Goal: Task Accomplishment & Management: Use online tool/utility

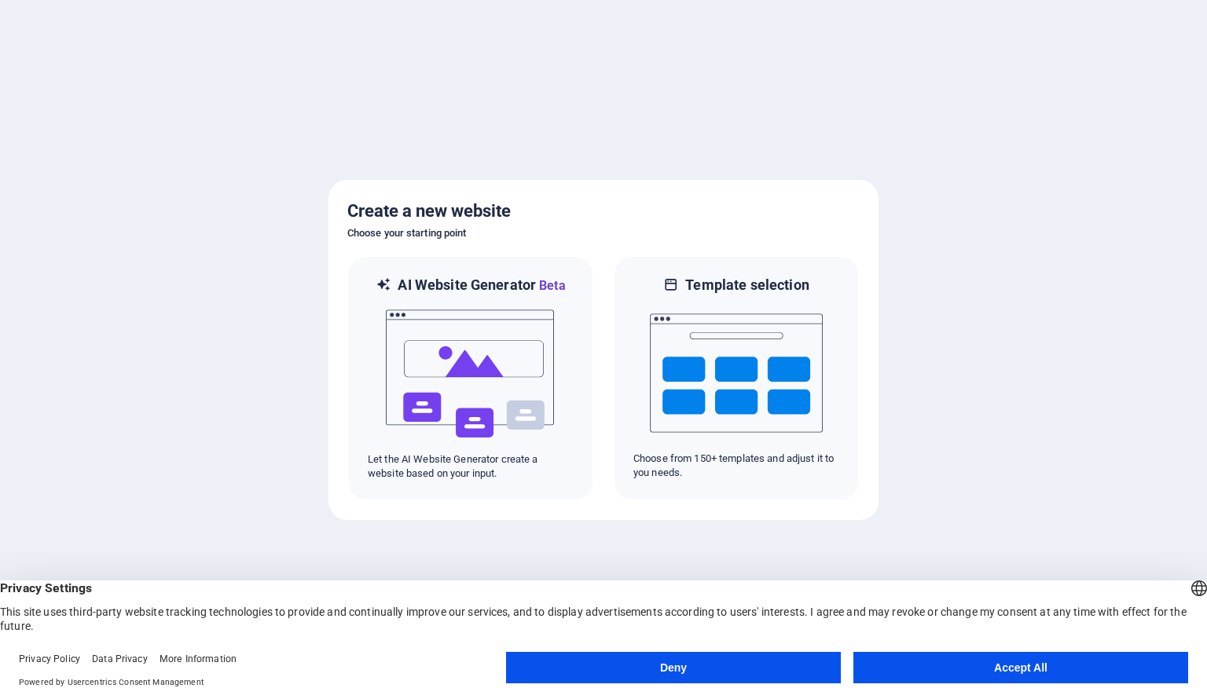
click at [1052, 655] on button "Accept All" at bounding box center [1020, 667] width 335 height 31
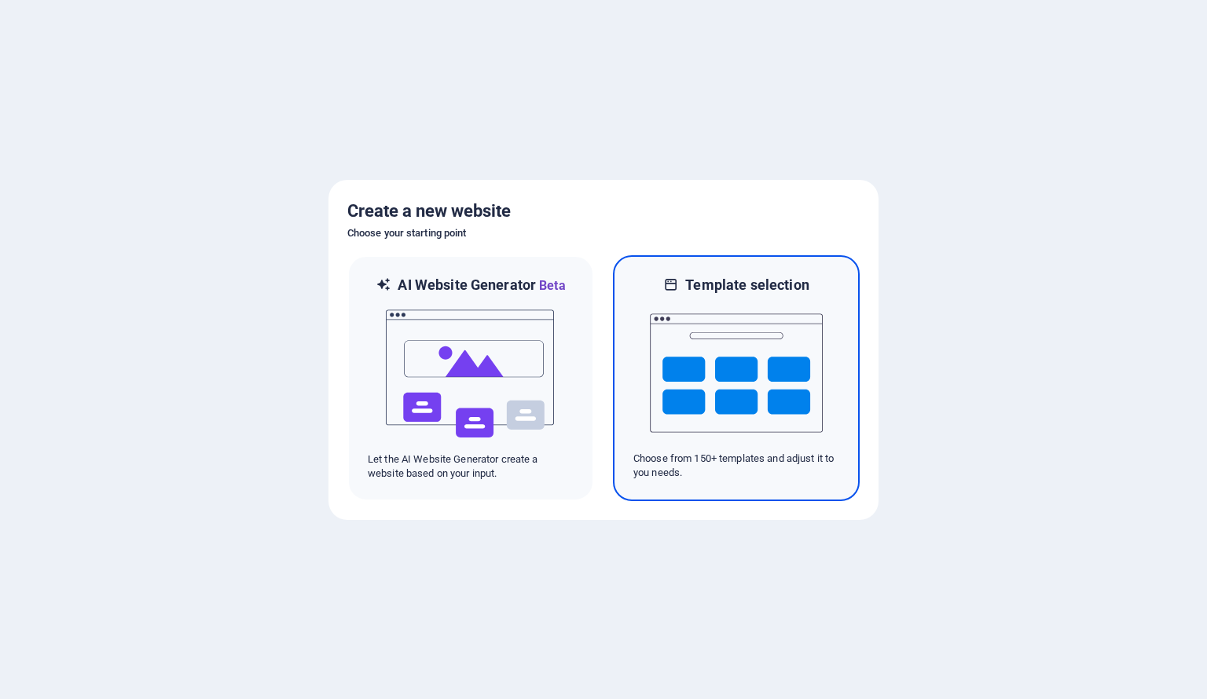
click at [719, 384] on img at bounding box center [736, 373] width 173 height 157
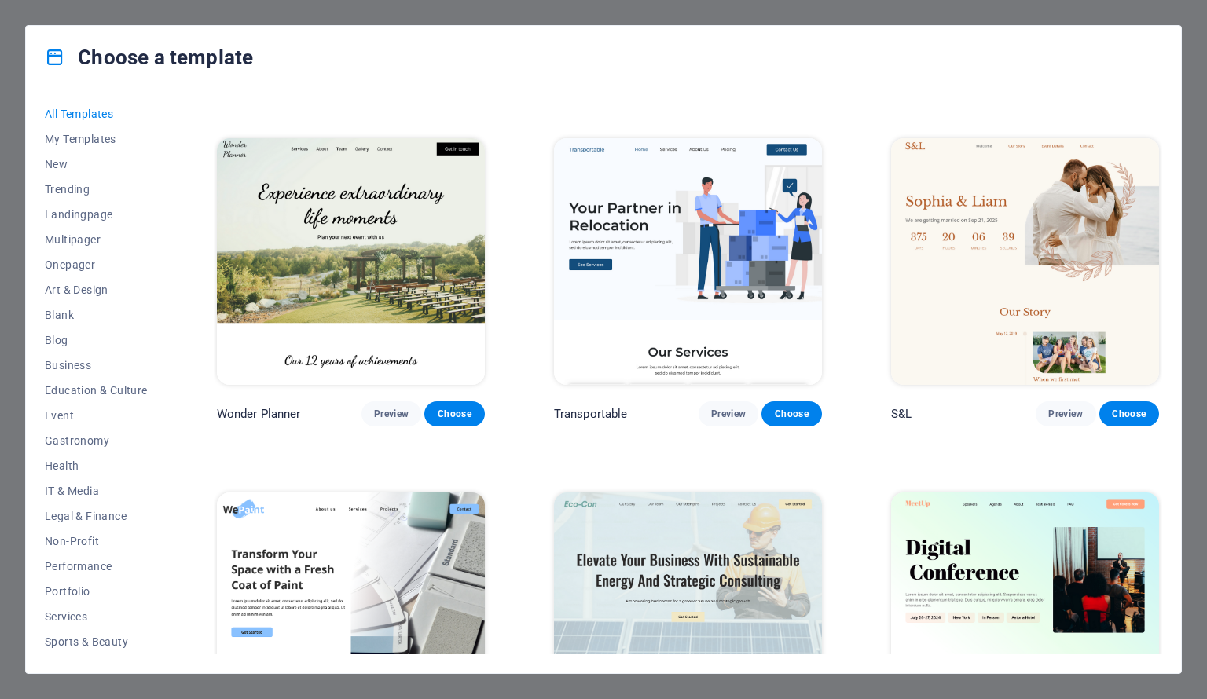
scroll to position [657, 0]
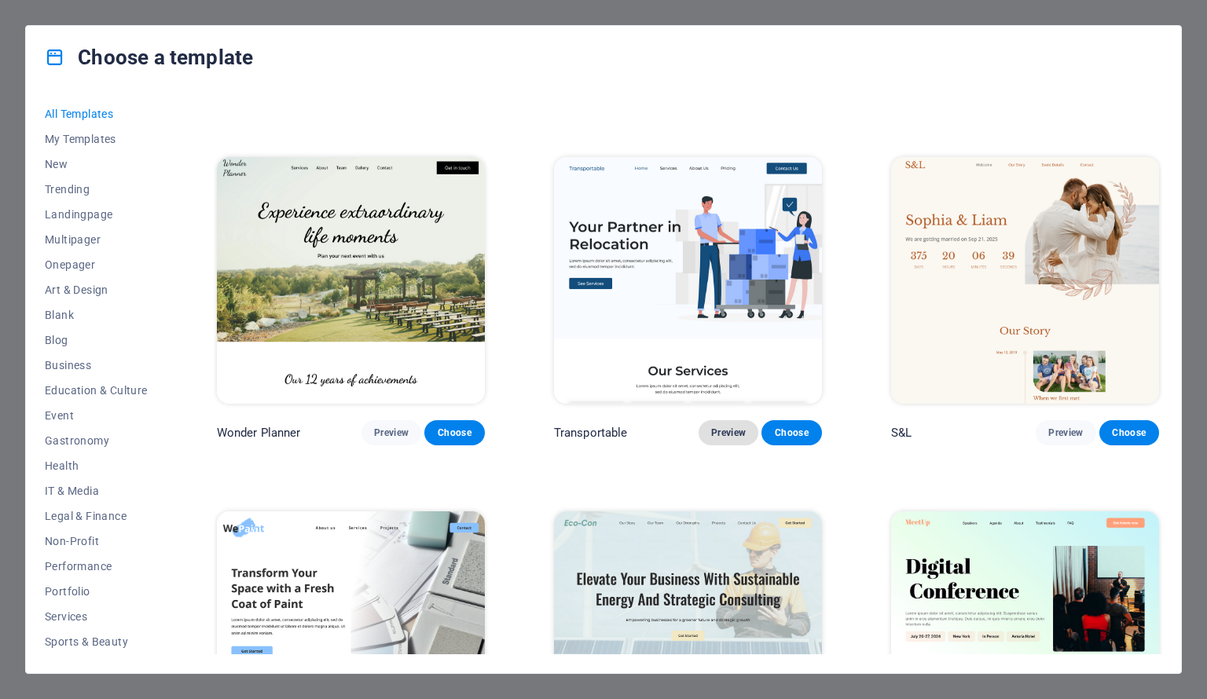
click at [723, 420] on button "Preview" at bounding box center [729, 432] width 60 height 25
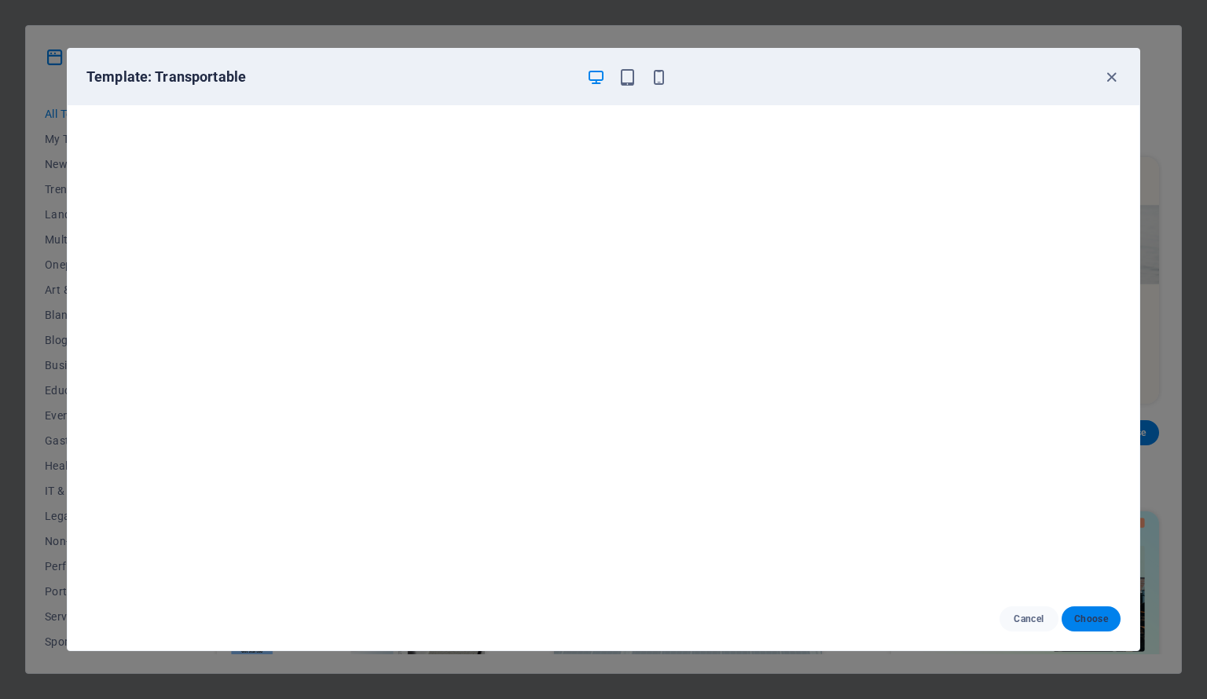
click at [1098, 615] on span "Choose" at bounding box center [1091, 619] width 34 height 13
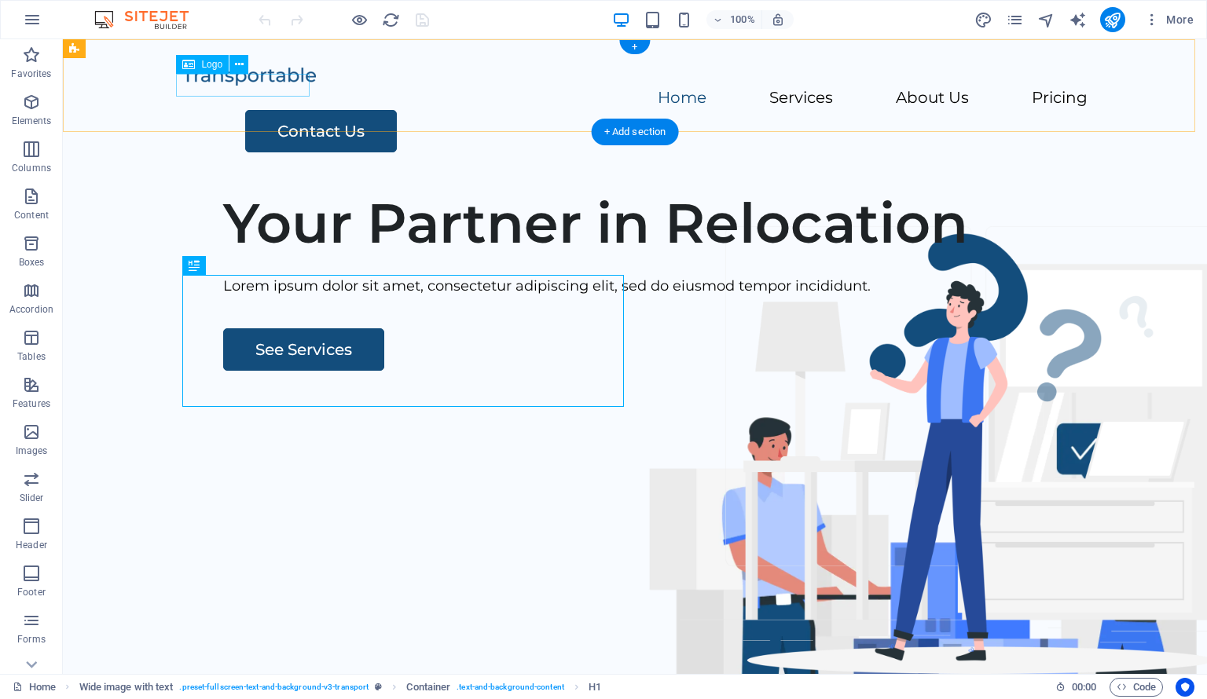
click at [267, 87] on div at bounding box center [634, 75] width 905 height 23
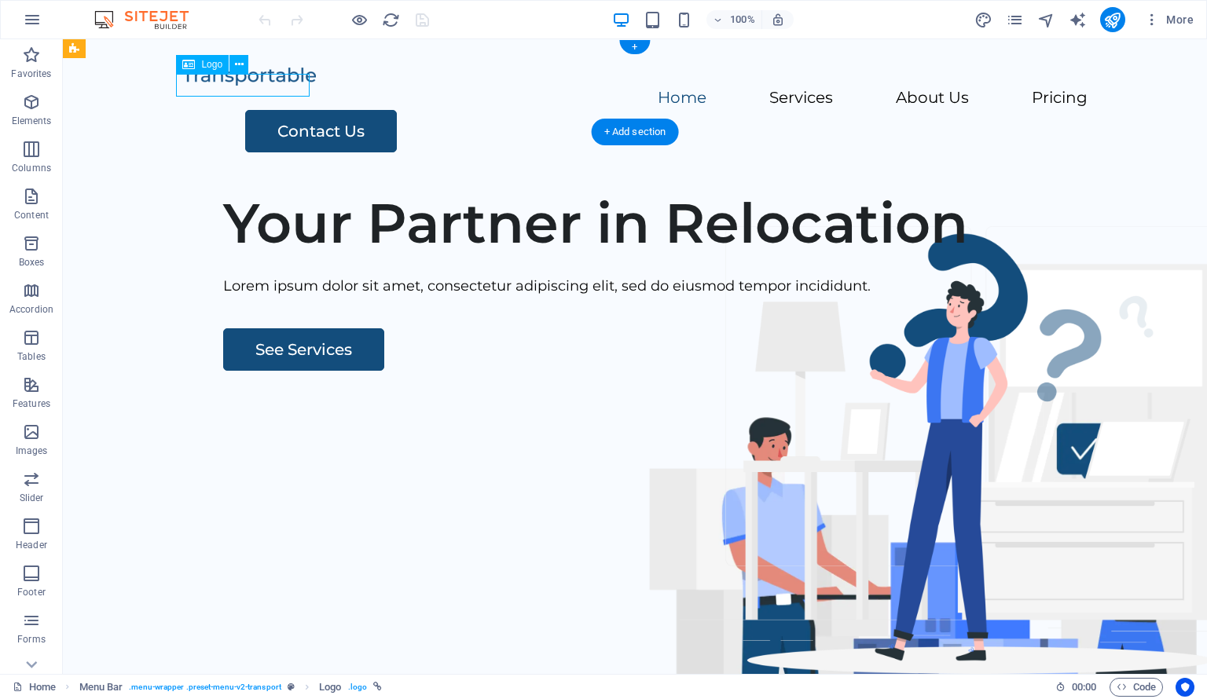
click at [267, 87] on div at bounding box center [634, 75] width 905 height 23
select select "px"
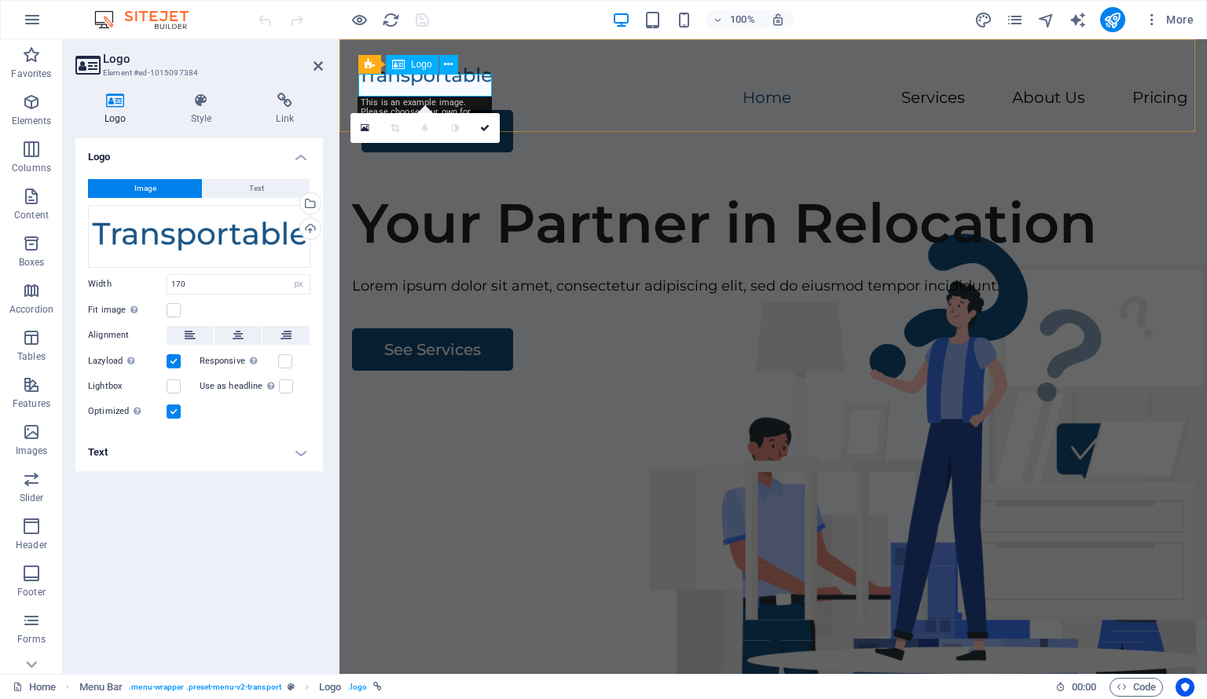
click at [434, 86] on div at bounding box center [773, 75] width 830 height 23
click at [193, 243] on div "Drag files here, click to choose files or select files from Files or our free s…" at bounding box center [199, 236] width 222 height 63
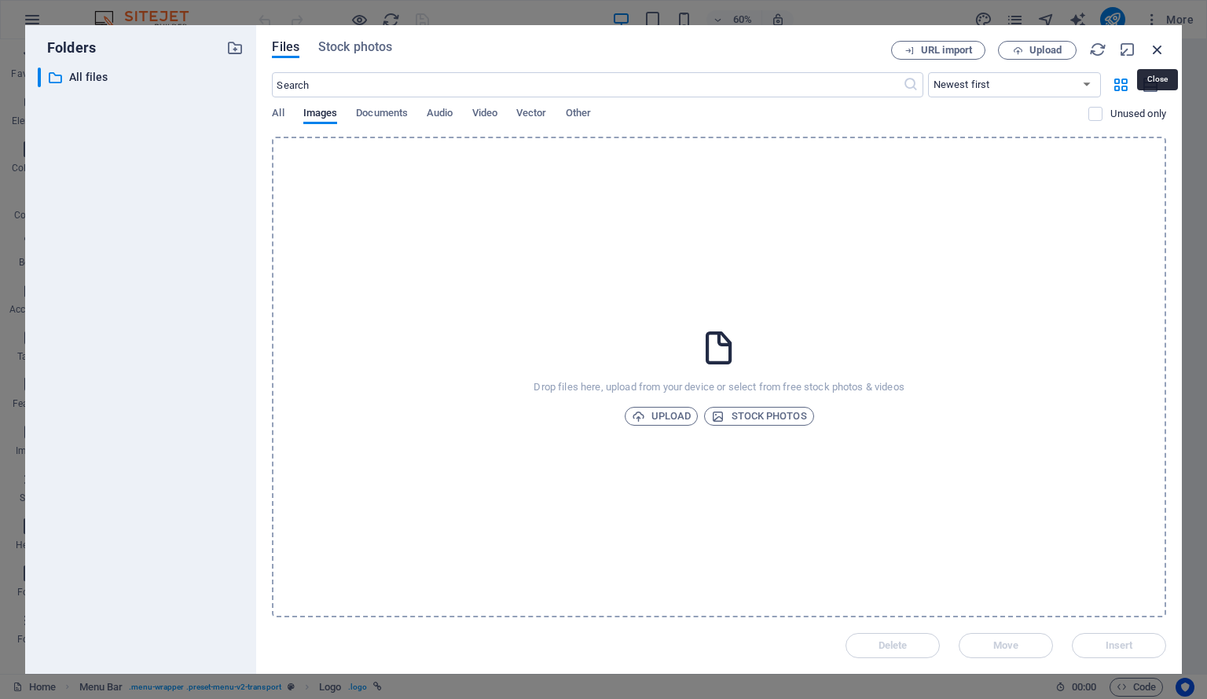
click at [1154, 51] on icon "button" at bounding box center [1157, 49] width 17 height 17
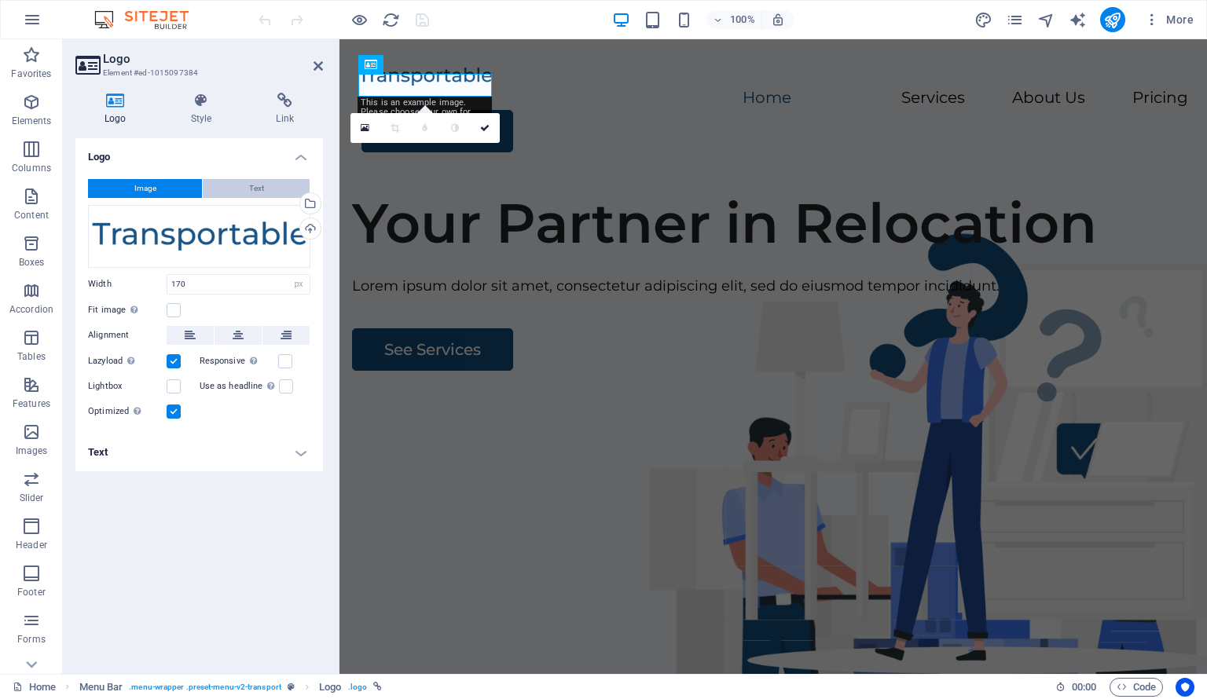
click at [245, 184] on button "Text" at bounding box center [256, 188] width 107 height 19
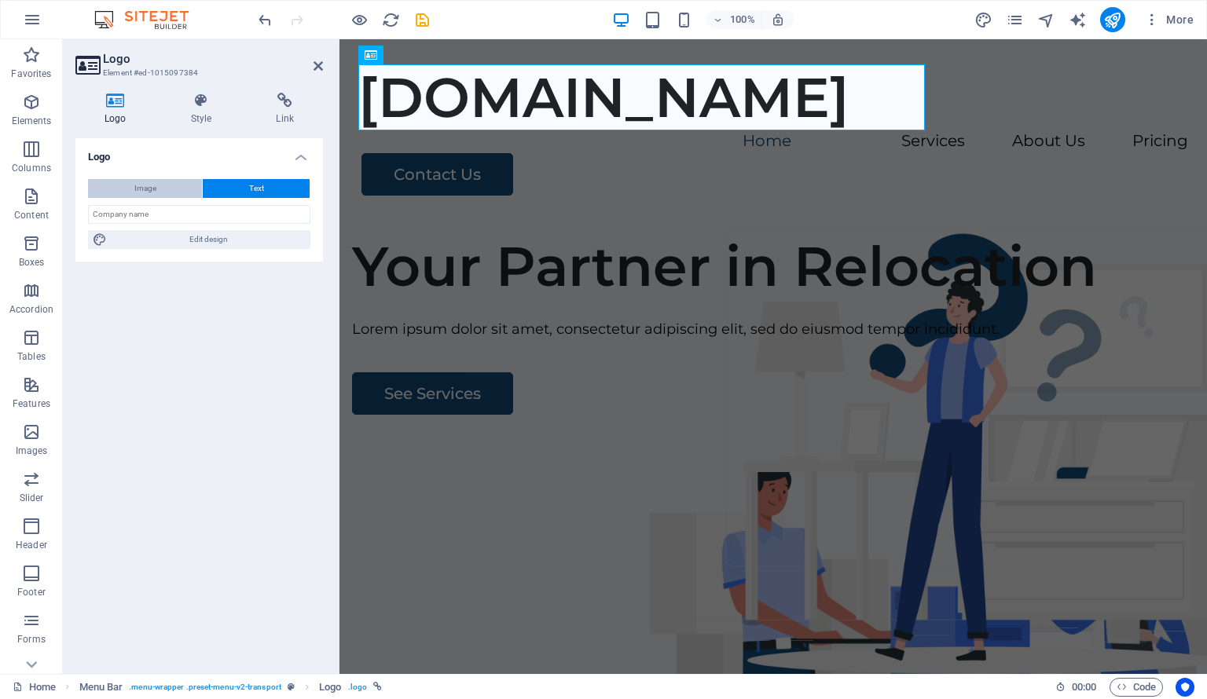
click at [131, 188] on button "Image" at bounding box center [145, 188] width 114 height 19
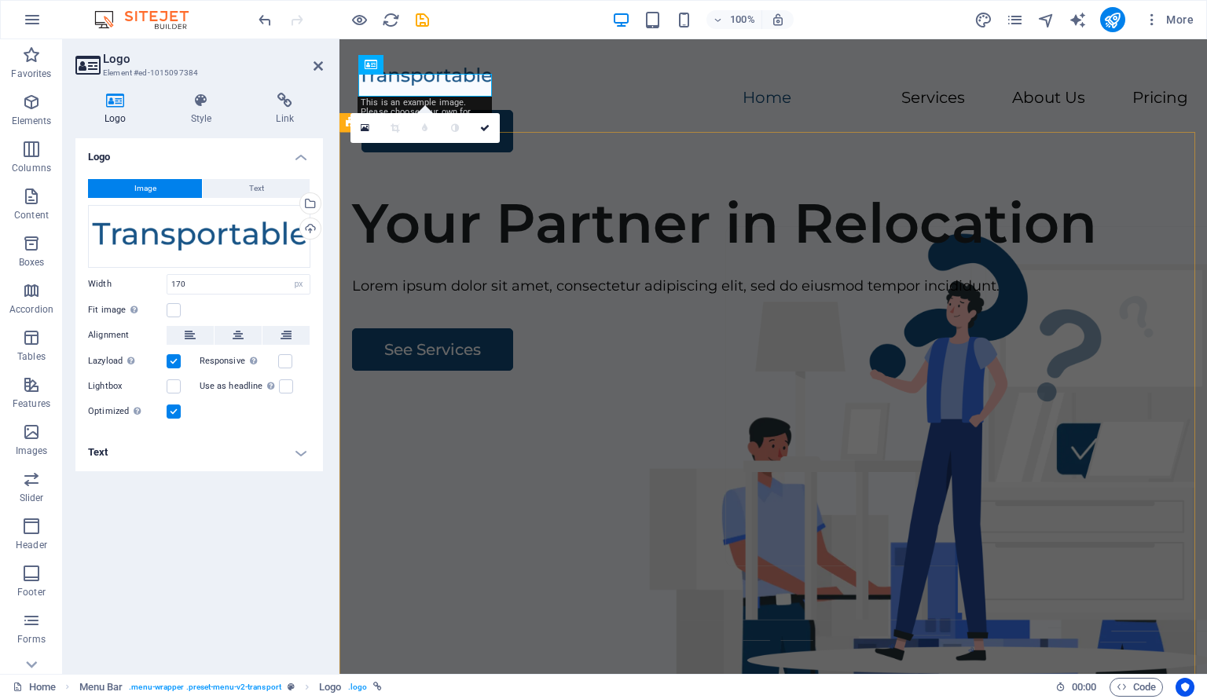
click at [482, 611] on div "Your Partner in Relocation Lorem ipsum dolor sit amet, consectetur adipiscing e…" at bounding box center [774, 479] width 868 height 602
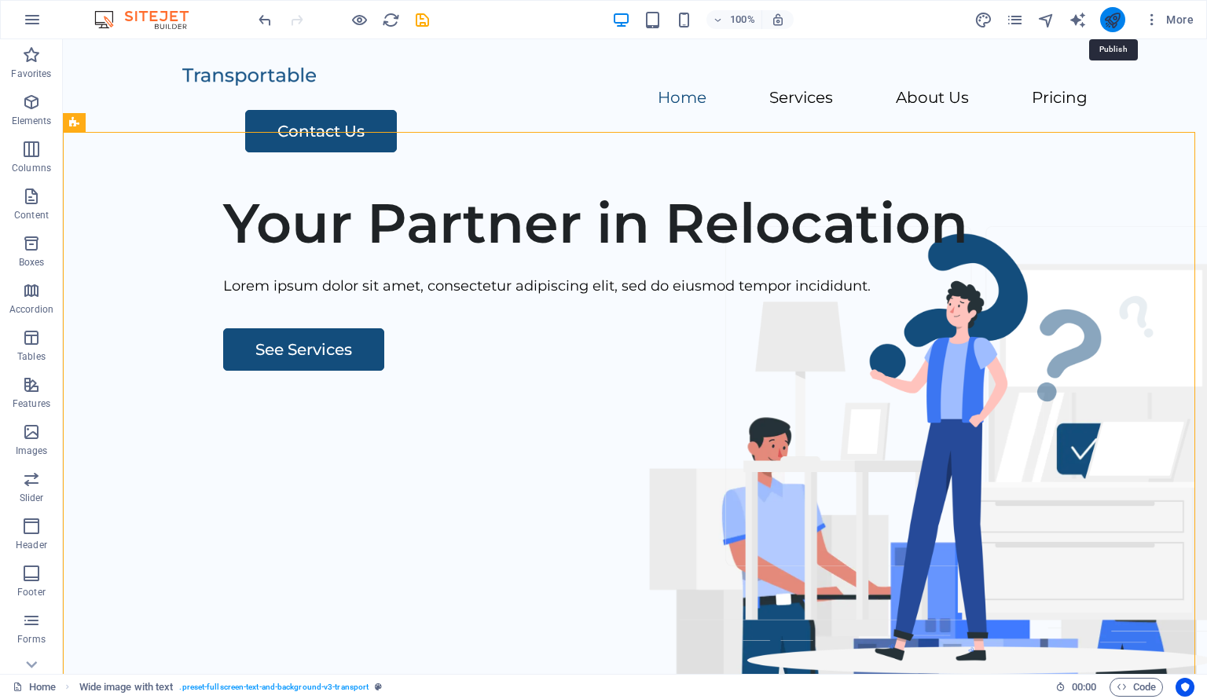
click at [1108, 15] on icon "publish" at bounding box center [1112, 20] width 18 height 18
checkbox input "false"
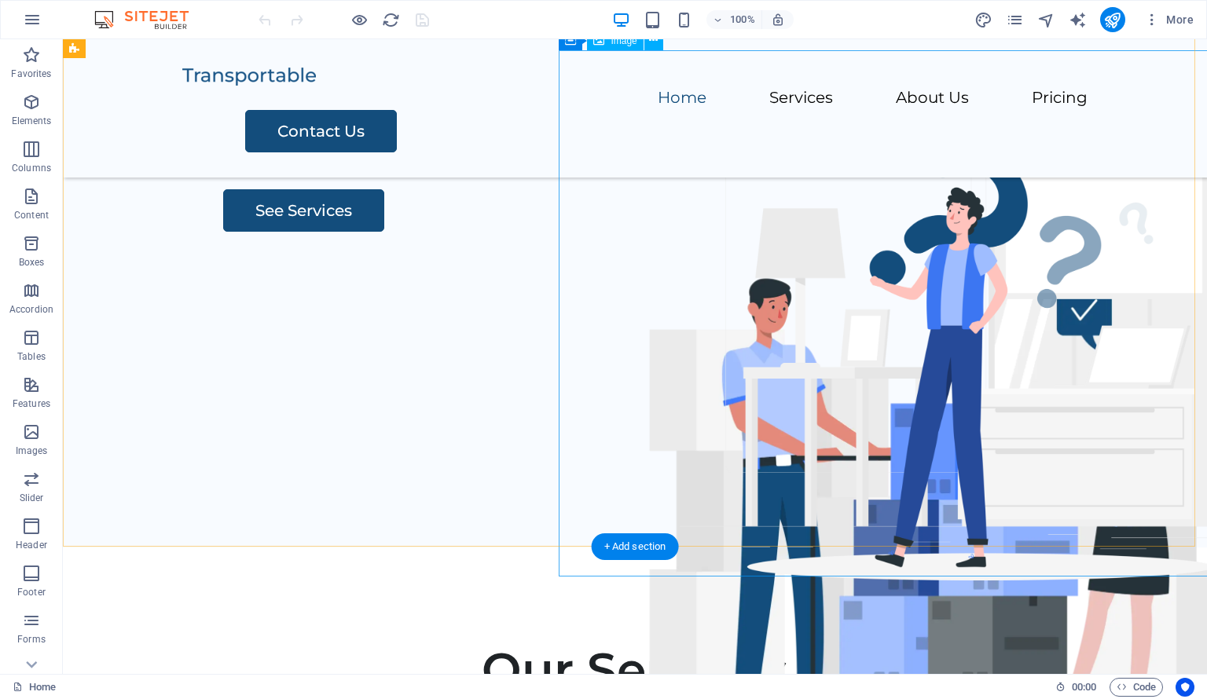
scroll to position [94, 0]
click at [886, 436] on figure at bounding box center [944, 494] width 746 height 527
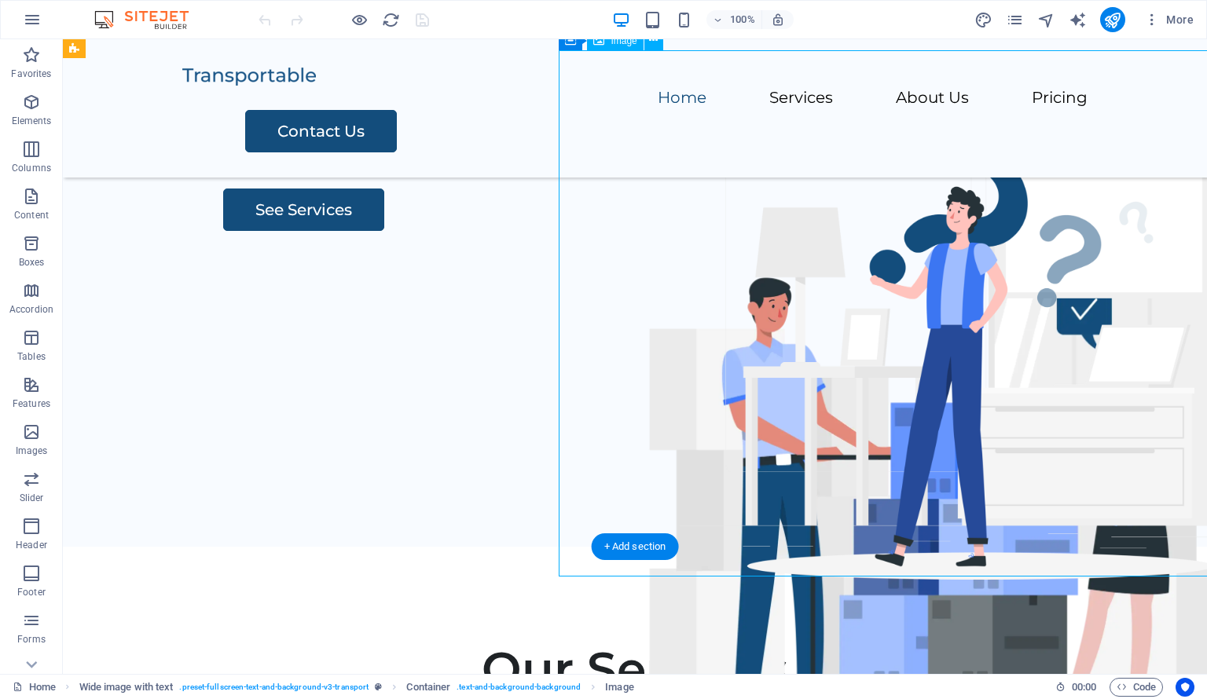
click at [868, 430] on figure at bounding box center [944, 494] width 746 height 527
select select "px"
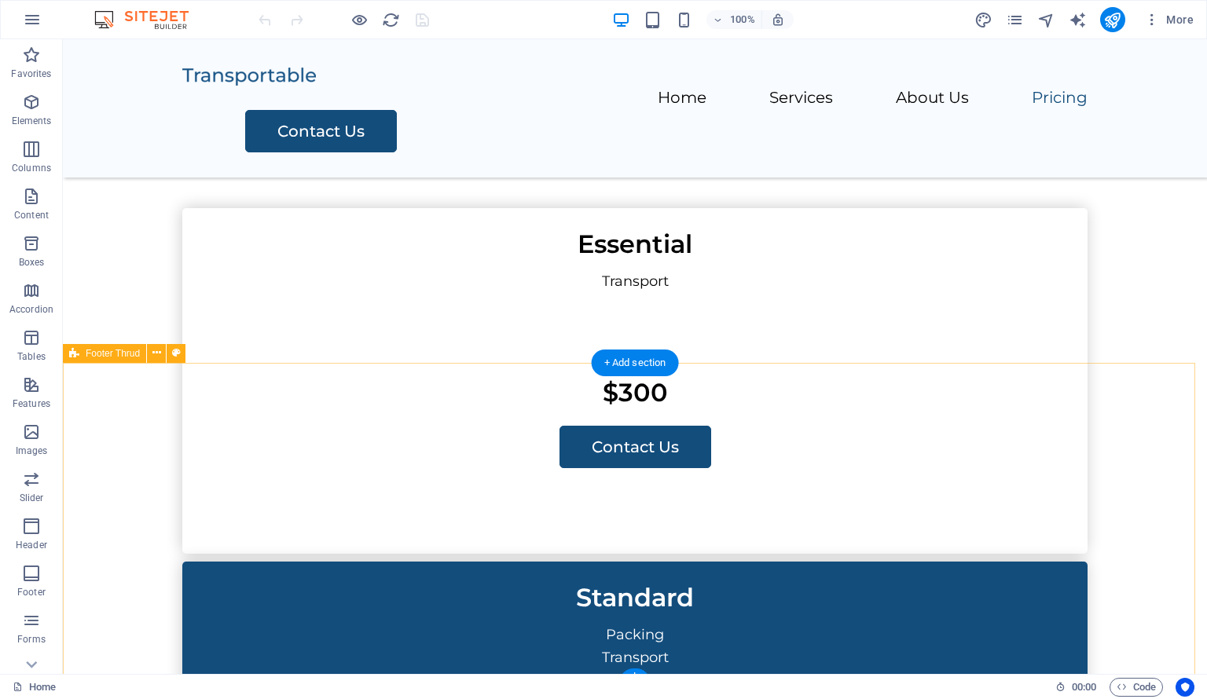
scroll to position [2949, 0]
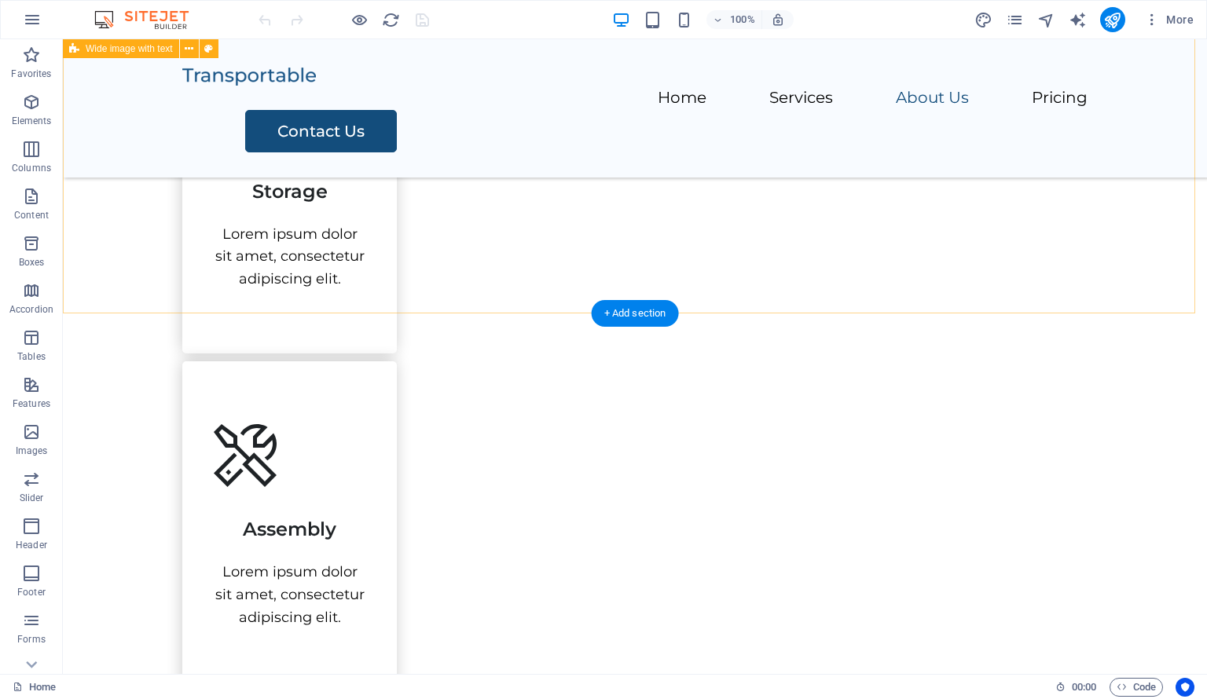
scroll to position [1512, 0]
